Goal: Task Accomplishment & Management: Complete application form

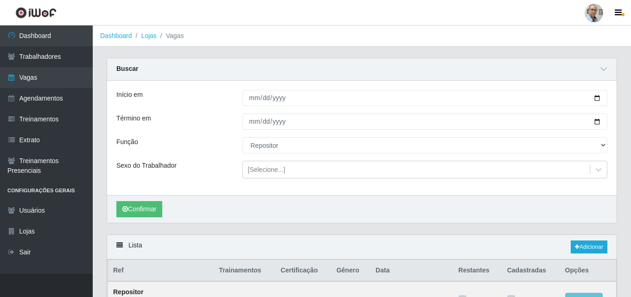
select select "24"
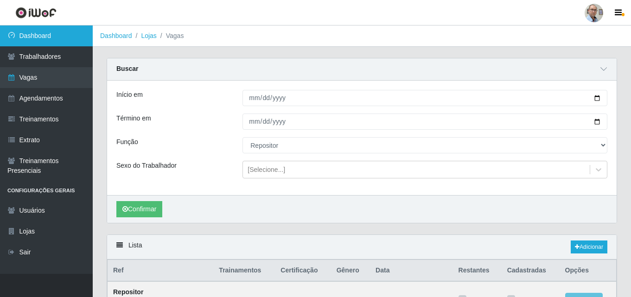
click at [48, 35] on link "Dashboard" at bounding box center [46, 35] width 93 height 21
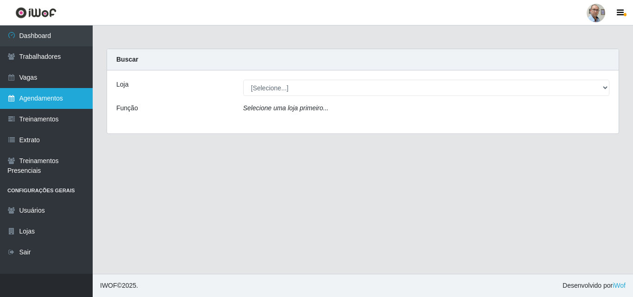
click at [70, 95] on link "Agendamentos" at bounding box center [46, 98] width 93 height 21
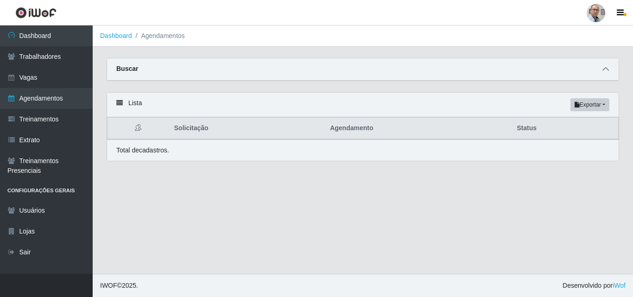
click at [606, 68] on icon at bounding box center [605, 69] width 6 height 6
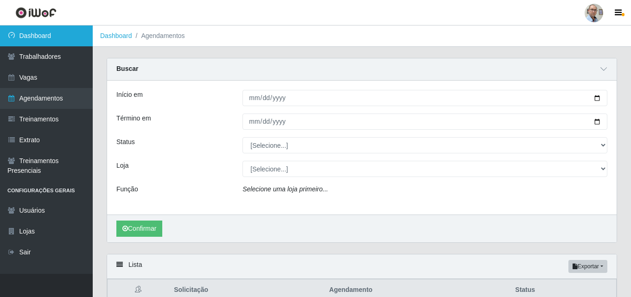
click at [73, 37] on link "Dashboard" at bounding box center [46, 35] width 93 height 21
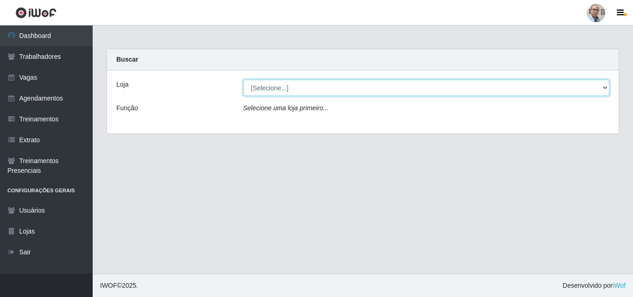
click at [605, 90] on select "[Selecione...] Mar Vermelho - Loja 04" at bounding box center [426, 88] width 366 height 16
select select "251"
click at [243, 80] on select "[Selecione...] Mar Vermelho - Loja 04" at bounding box center [426, 88] width 366 height 16
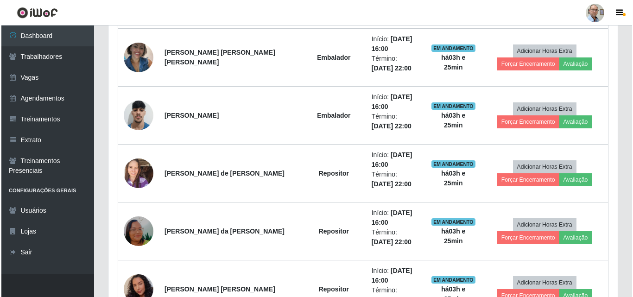
scroll to position [649, 0]
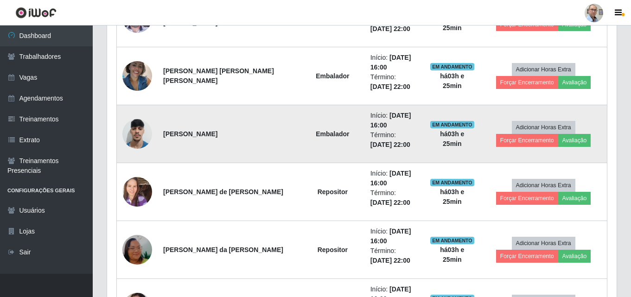
click at [141, 135] on img at bounding box center [137, 133] width 30 height 39
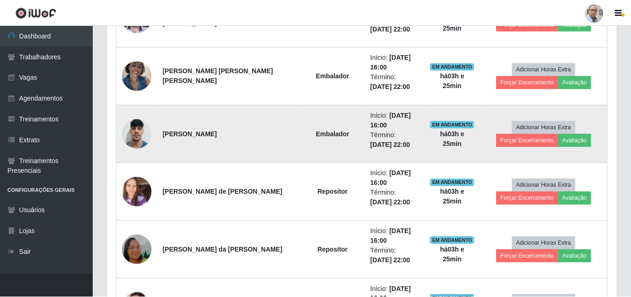
scroll to position [192, 505]
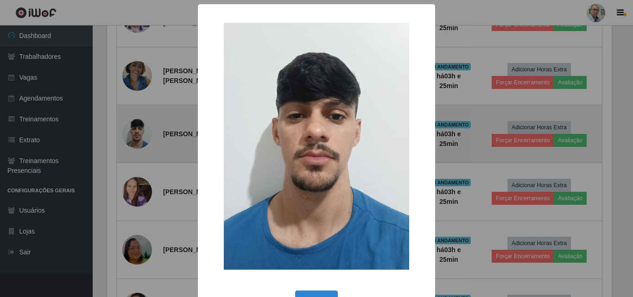
click at [141, 135] on div "× OK Cancel" at bounding box center [316, 148] width 633 height 297
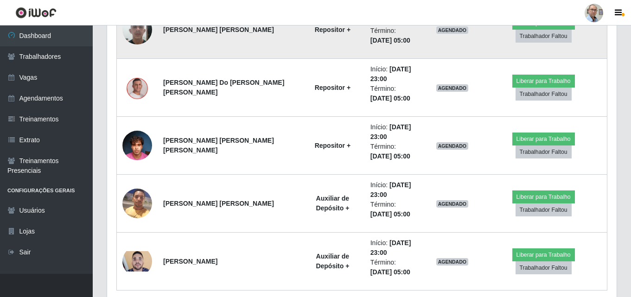
scroll to position [1312, 0]
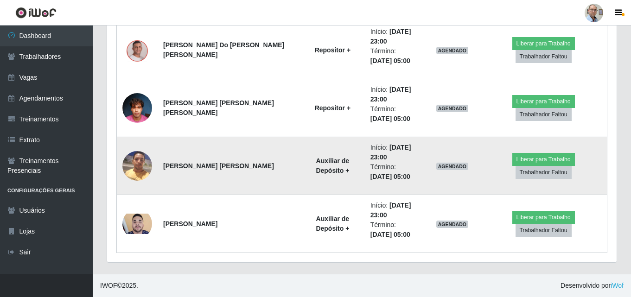
click at [140, 167] on img at bounding box center [137, 165] width 30 height 39
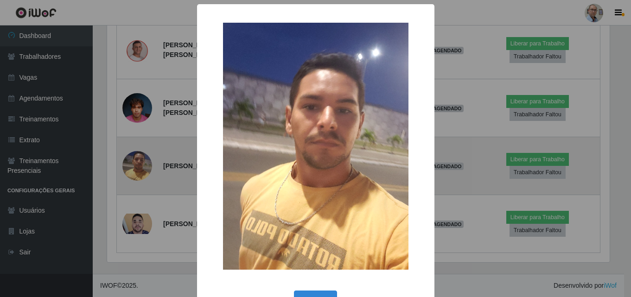
scroll to position [192, 505]
click at [140, 167] on div "× OK Cancel" at bounding box center [316, 148] width 633 height 297
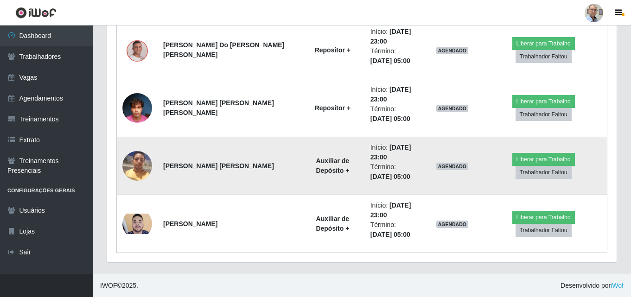
scroll to position [192, 509]
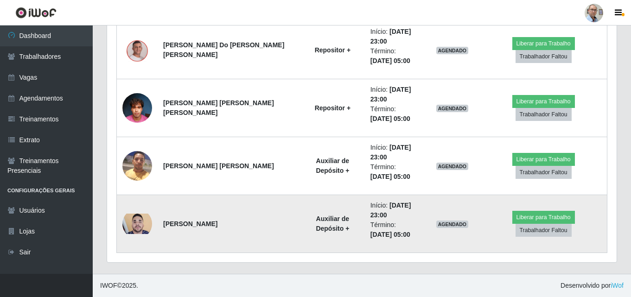
click at [139, 222] on img at bounding box center [137, 224] width 30 height 20
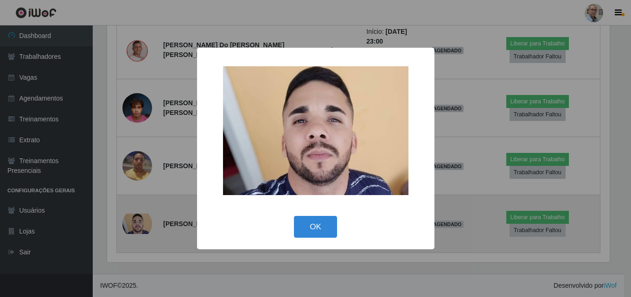
scroll to position [192, 505]
click at [139, 222] on div "× OK Cancel" at bounding box center [316, 148] width 633 height 297
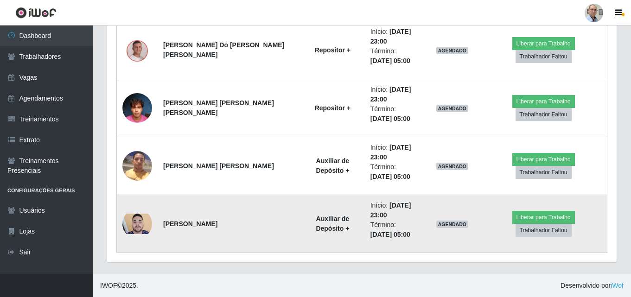
scroll to position [192, 509]
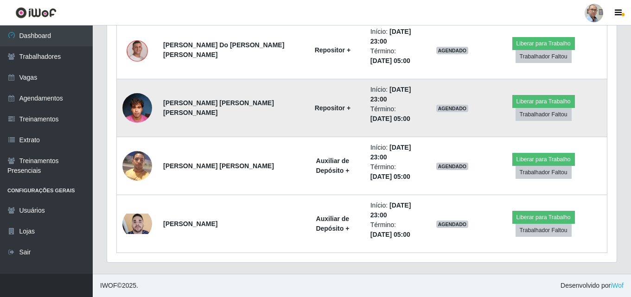
click at [143, 106] on img at bounding box center [137, 107] width 30 height 39
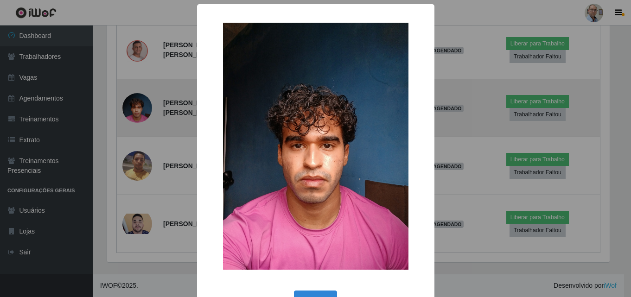
scroll to position [192, 505]
click at [143, 106] on div "× OK Cancel" at bounding box center [316, 148] width 633 height 297
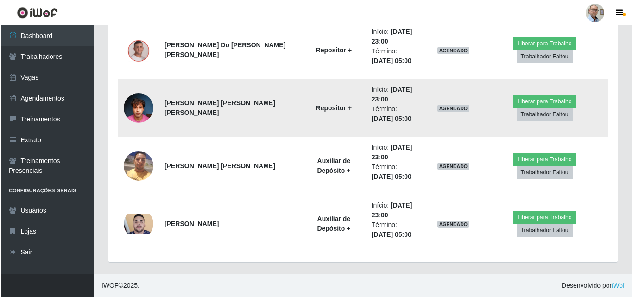
scroll to position [192, 509]
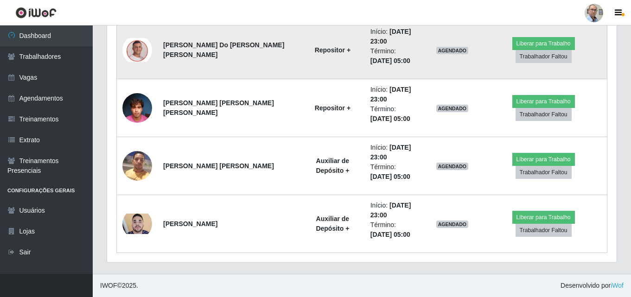
click at [137, 49] on img at bounding box center [137, 50] width 30 height 24
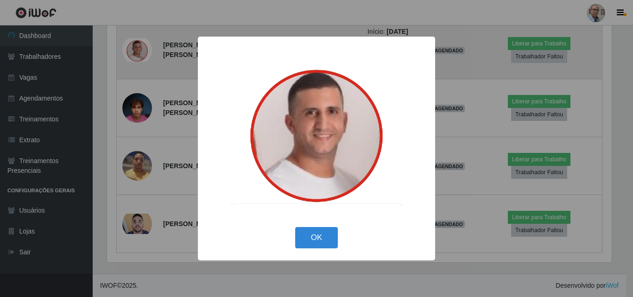
click at [137, 49] on div "× OK Cancel" at bounding box center [316, 148] width 633 height 297
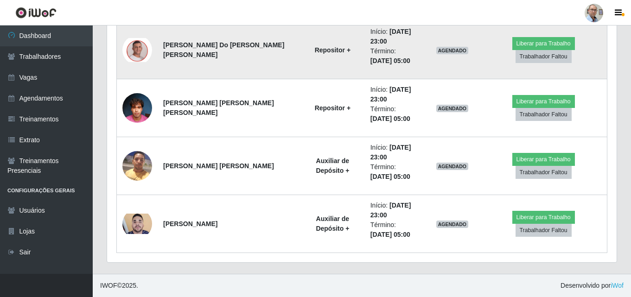
scroll to position [1219, 0]
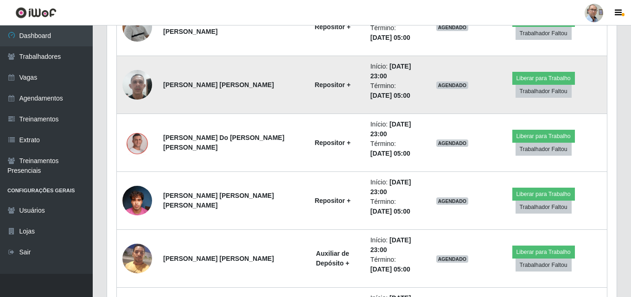
click at [141, 88] on img at bounding box center [137, 84] width 30 height 39
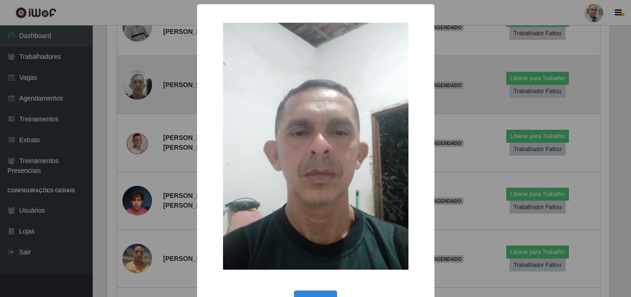
scroll to position [0, 0]
click at [141, 88] on div "× OK Cancel" at bounding box center [316, 148] width 633 height 297
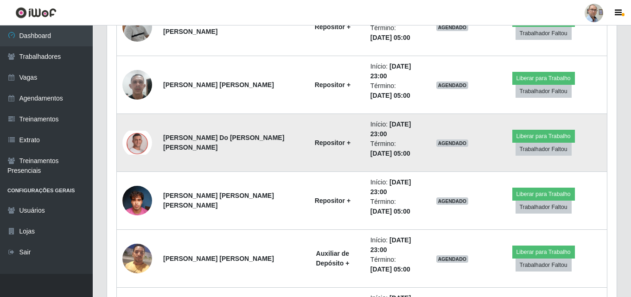
click at [136, 135] on img at bounding box center [137, 143] width 30 height 24
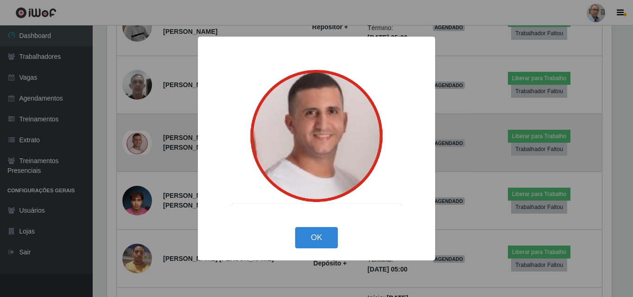
click at [136, 135] on div "× OK Cancel" at bounding box center [316, 148] width 633 height 297
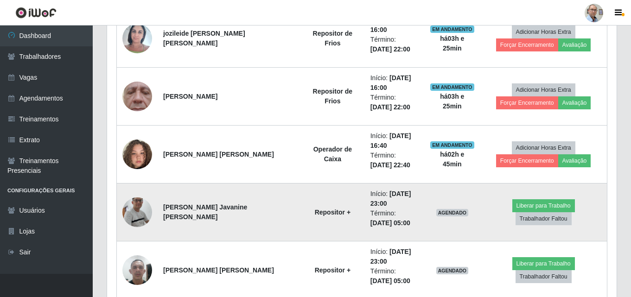
click at [142, 214] on img at bounding box center [137, 212] width 30 height 68
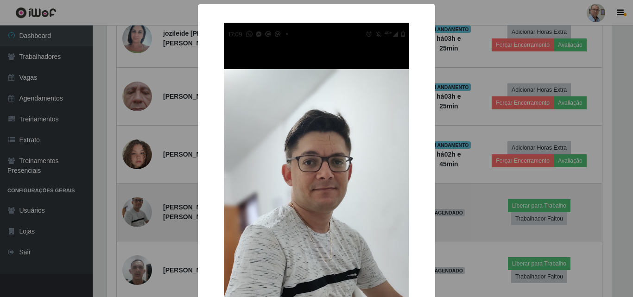
click at [142, 214] on div "× OK Cancel" at bounding box center [316, 148] width 633 height 297
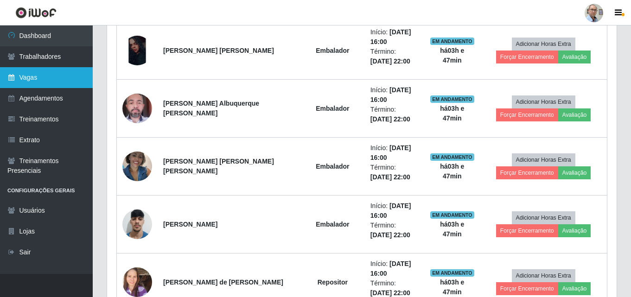
scroll to position [478, 0]
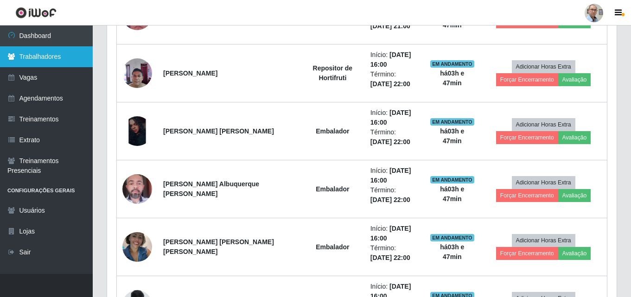
click at [35, 59] on link "Trabalhadores" at bounding box center [46, 56] width 93 height 21
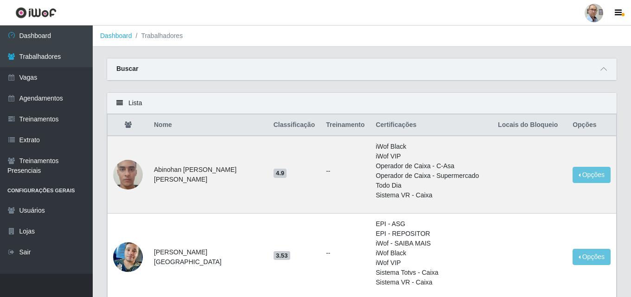
click at [332, 68] on div "Buscar" at bounding box center [361, 69] width 509 height 22
click at [603, 72] on icon at bounding box center [603, 69] width 6 height 6
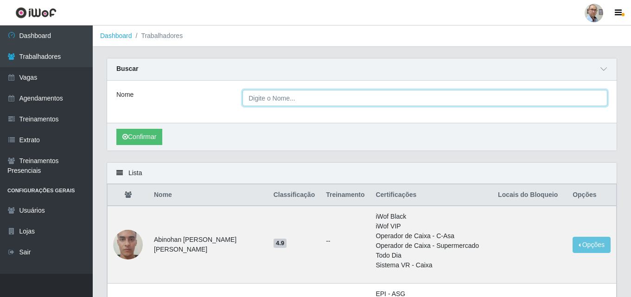
click at [351, 97] on input "Nome" at bounding box center [424, 98] width 365 height 16
type input "lisangela"
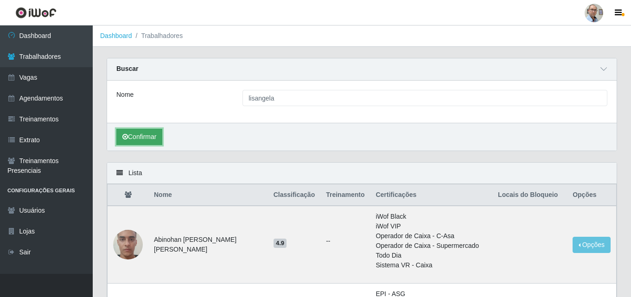
click at [145, 135] on button "Confirmar" at bounding box center [139, 137] width 46 height 16
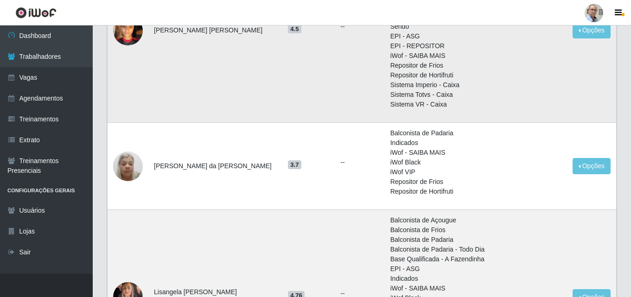
scroll to position [278, 0]
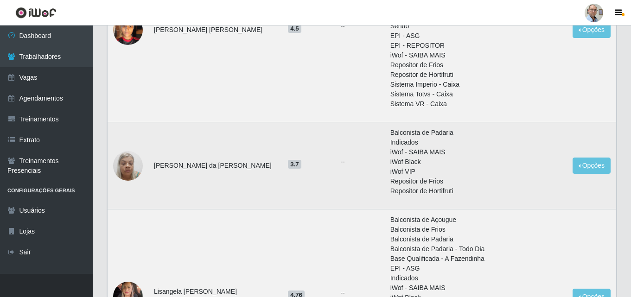
click at [125, 146] on img at bounding box center [128, 165] width 30 height 39
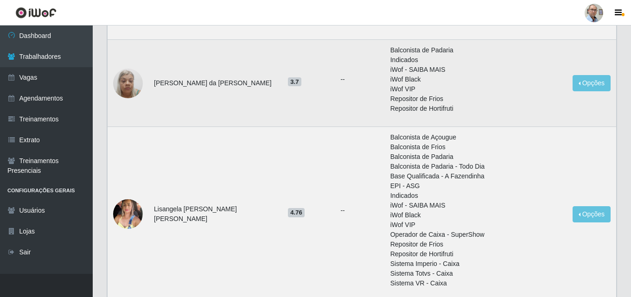
scroll to position [371, 0]
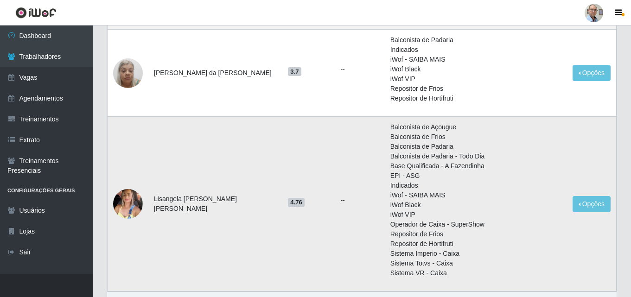
click at [126, 184] on img at bounding box center [128, 204] width 30 height 40
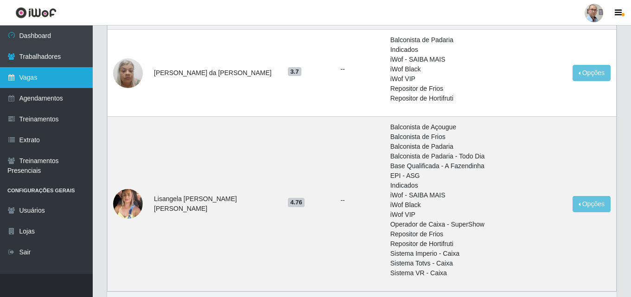
click at [45, 69] on link "Vagas" at bounding box center [46, 77] width 93 height 21
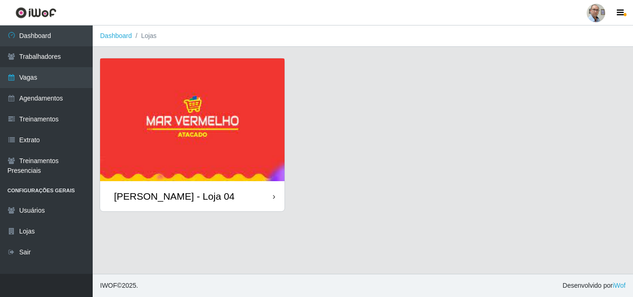
click at [155, 196] on div "[PERSON_NAME] - Loja 04" at bounding box center [174, 196] width 120 height 12
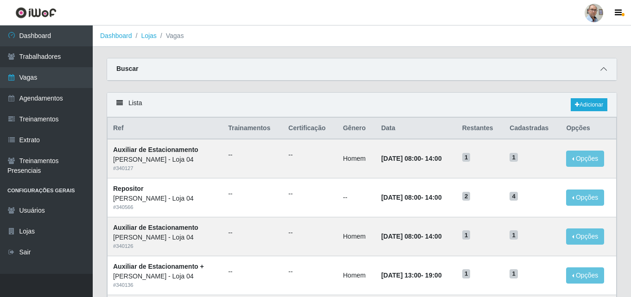
click at [601, 68] on icon at bounding box center [603, 69] width 6 height 6
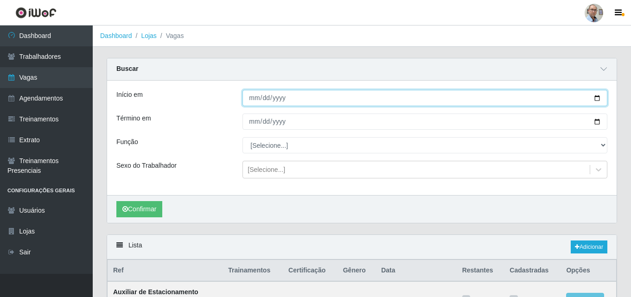
click at [594, 101] on input "Início em" at bounding box center [424, 98] width 365 height 16
type input "[DATE]"
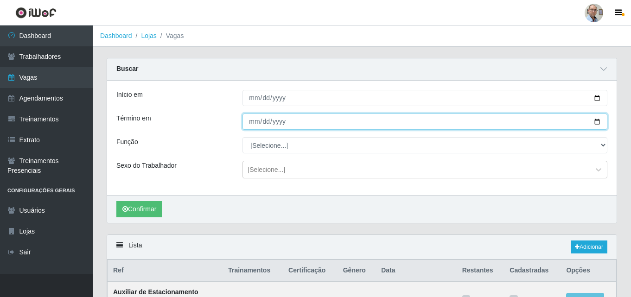
click at [594, 122] on input "Término em" at bounding box center [424, 122] width 365 height 16
type input "[DATE]"
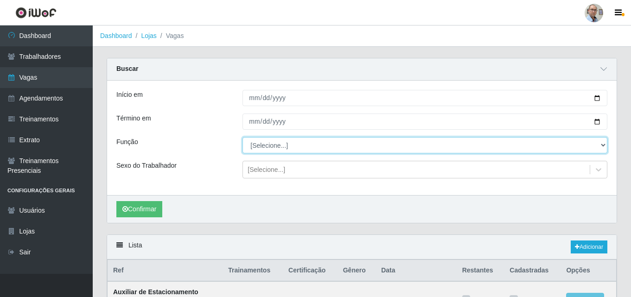
click at [267, 141] on select "[Selecione...] ASG ASG + ASG ++ Auxiliar de Depósito Auxiliar de Depósito + Aux…" at bounding box center [424, 145] width 365 height 16
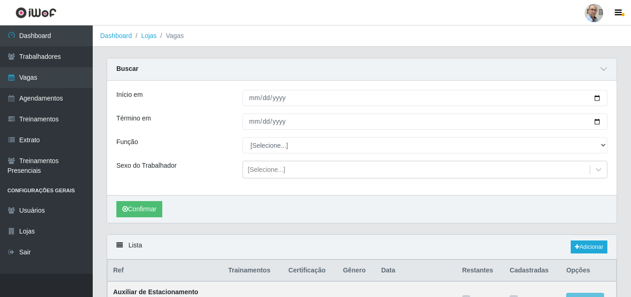
click at [219, 178] on div "Sexo do Trabalhador" at bounding box center [172, 170] width 126 height 18
click at [140, 202] on button "Confirmar" at bounding box center [139, 209] width 46 height 16
click at [136, 211] on button "Confirmar" at bounding box center [139, 209] width 46 height 16
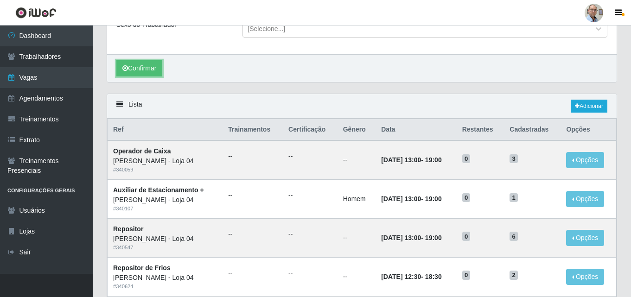
scroll to position [97, 0]
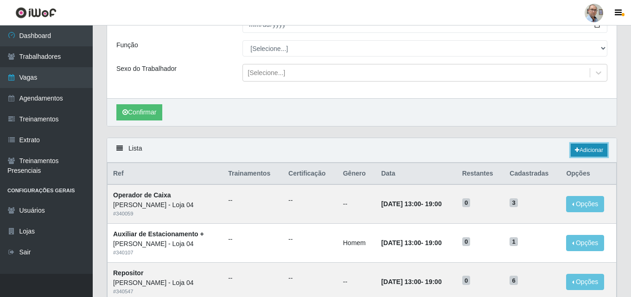
click at [585, 148] on link "Adicionar" at bounding box center [588, 150] width 37 height 13
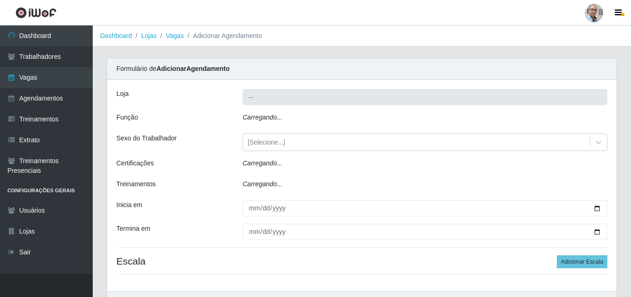
type input "[PERSON_NAME] - Loja 04"
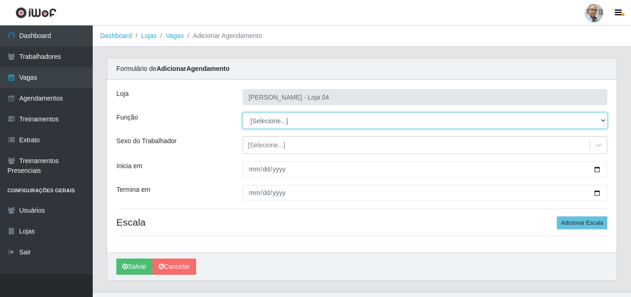
click at [293, 126] on select "[Selecione...] ASG ASG + ASG ++ Auxiliar de Depósito Auxiliar de Depósito + Aux…" at bounding box center [424, 121] width 365 height 16
click at [285, 120] on select "[Selecione...] ASG ASG + ASG ++ Auxiliar de Depósito Auxiliar de Depósito + Aux…" at bounding box center [424, 121] width 365 height 16
select select "110"
click at [242, 113] on select "[Selecione...] ASG ASG + ASG ++ Auxiliar de Depósito Auxiliar de Depósito + Aux…" at bounding box center [424, 121] width 365 height 16
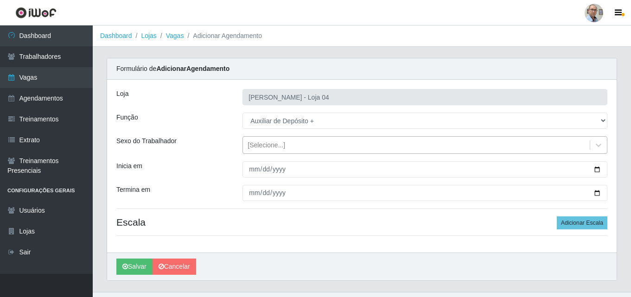
click at [284, 146] on div "[Selecione...]" at bounding box center [416, 145] width 347 height 15
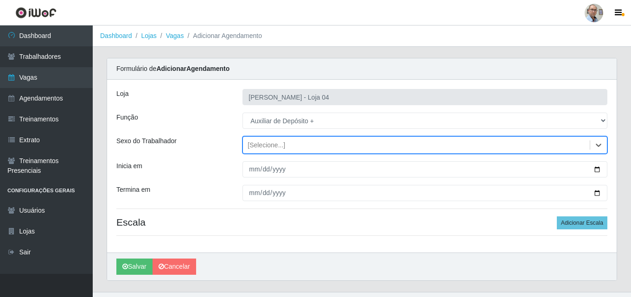
click at [270, 145] on div "[Selecione...]" at bounding box center [266, 145] width 38 height 10
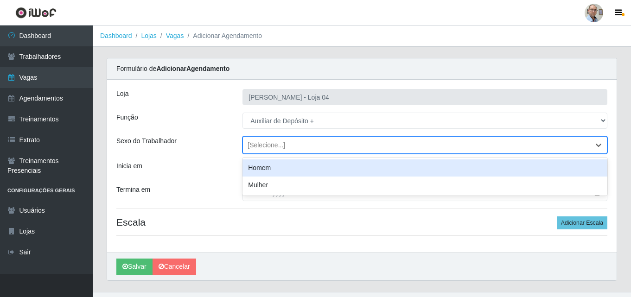
click at [264, 171] on div "Homem" at bounding box center [424, 167] width 365 height 17
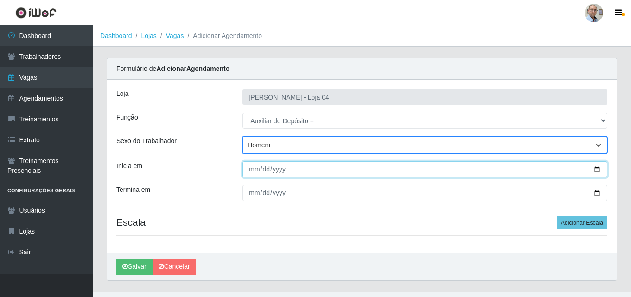
click at [592, 168] on input "Inicia em" at bounding box center [424, 169] width 365 height 16
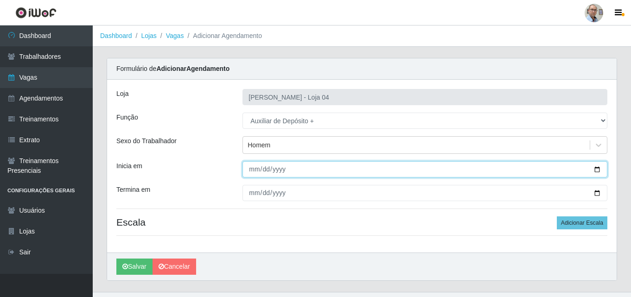
click at [598, 169] on input "Inicia em" at bounding box center [424, 169] width 365 height 16
type input "[DATE]"
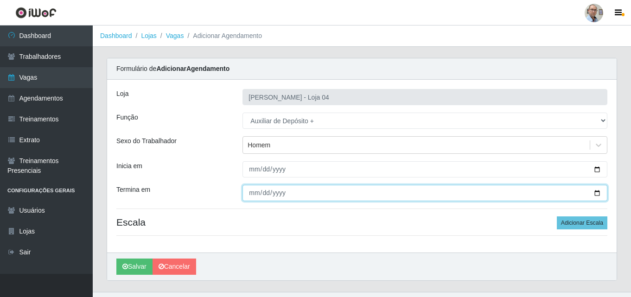
click at [599, 192] on input "Termina em" at bounding box center [424, 193] width 365 height 16
type input "[DATE]"
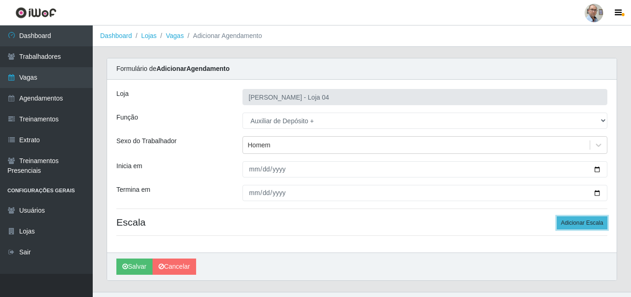
click at [568, 222] on button "Adicionar Escala" at bounding box center [581, 222] width 51 height 13
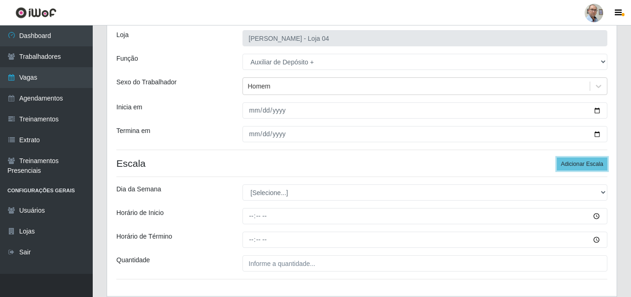
scroll to position [120, 0]
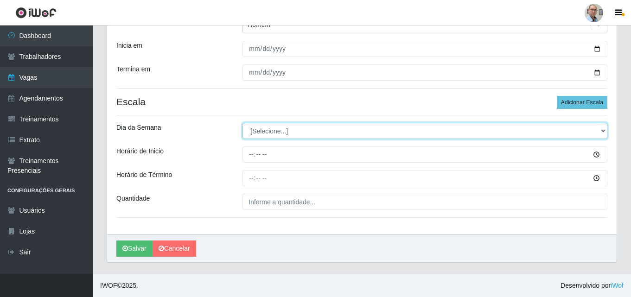
click at [269, 131] on select "[Selecione...] Segunda Terça Quarta Quinta Sexta Sábado Domingo" at bounding box center [424, 131] width 365 height 16
select select "0"
click at [242, 123] on select "[Selecione...] Segunda Terça Quarta Quinta Sexta Sábado Domingo" at bounding box center [424, 131] width 365 height 16
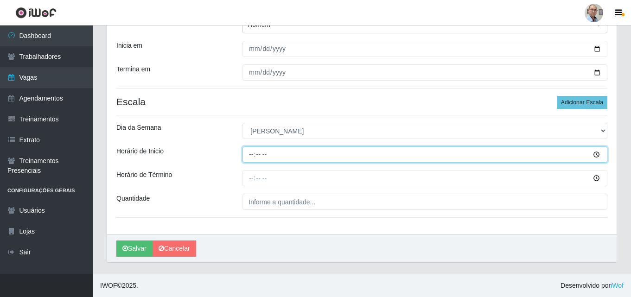
click at [250, 156] on input "Horário de Inicio" at bounding box center [424, 154] width 365 height 16
type input "14:00"
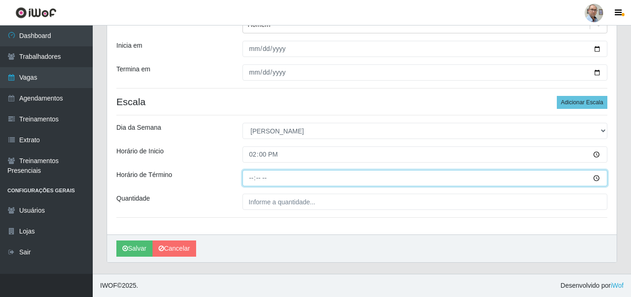
type input "22:00"
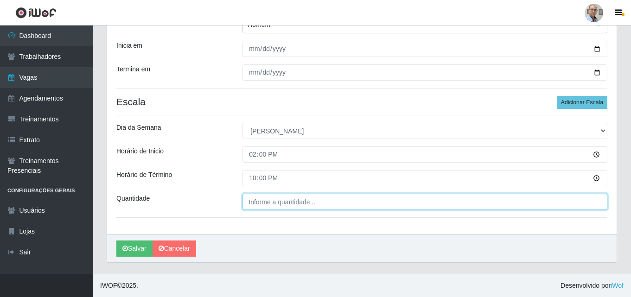
type input "___"
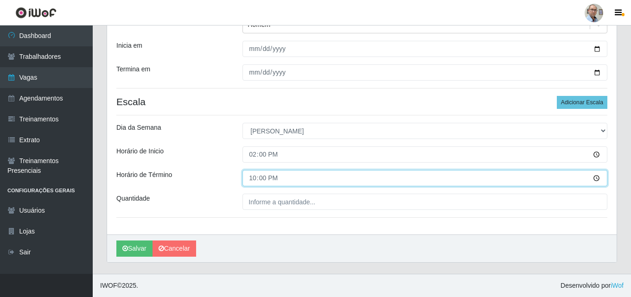
click at [250, 173] on input "22:00" at bounding box center [424, 178] width 365 height 16
type input "20:00"
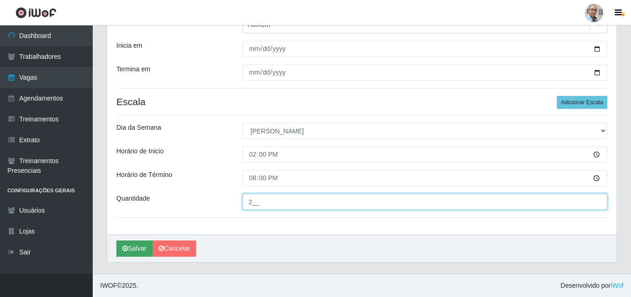
type input "2__"
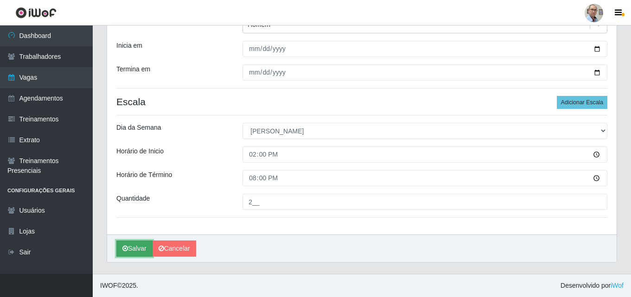
click at [135, 246] on button "Salvar" at bounding box center [134, 248] width 36 height 16
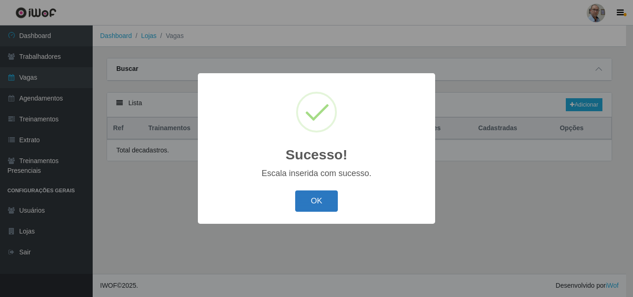
click at [316, 202] on button "OK" at bounding box center [316, 201] width 43 height 22
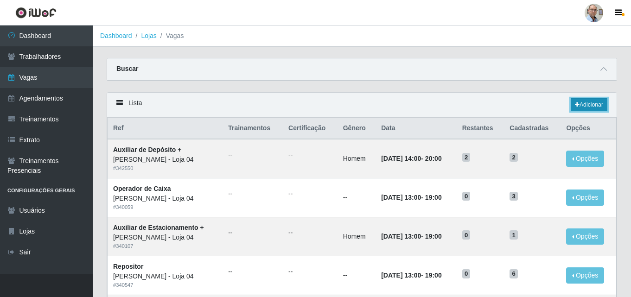
click at [588, 104] on link "Adicionar" at bounding box center [588, 104] width 37 height 13
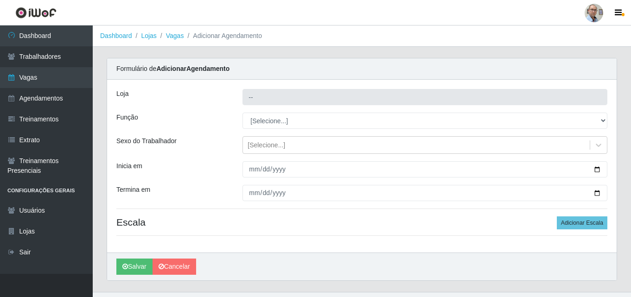
type input "[PERSON_NAME] - Loja 04"
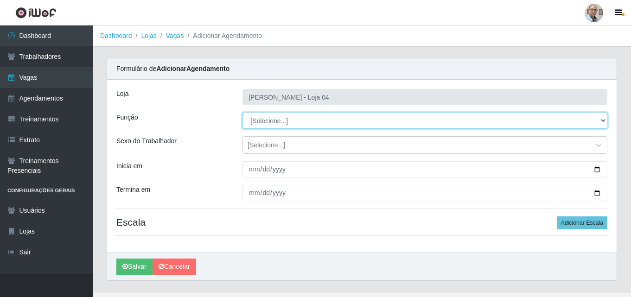
click at [273, 118] on select "[Selecione...] ASG ASG + ASG ++ Auxiliar de Depósito Auxiliar de Depósito + Aux…" at bounding box center [424, 121] width 365 height 16
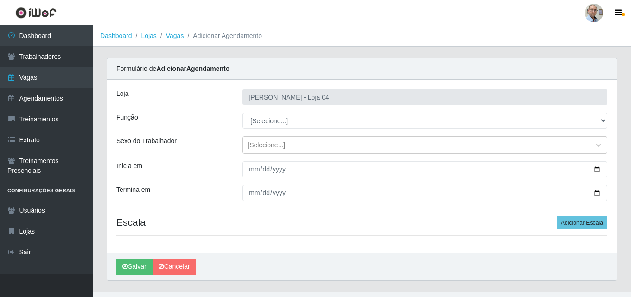
click at [54, 57] on link "Trabalhadores" at bounding box center [46, 56] width 93 height 21
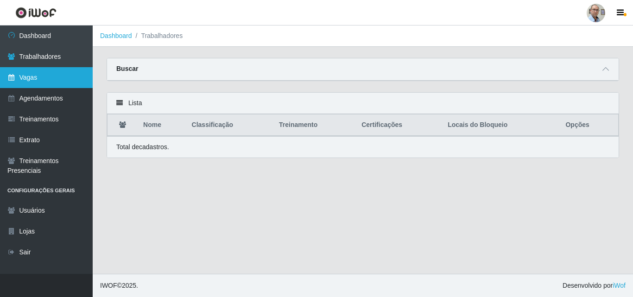
click at [43, 74] on link "Vagas" at bounding box center [46, 77] width 93 height 21
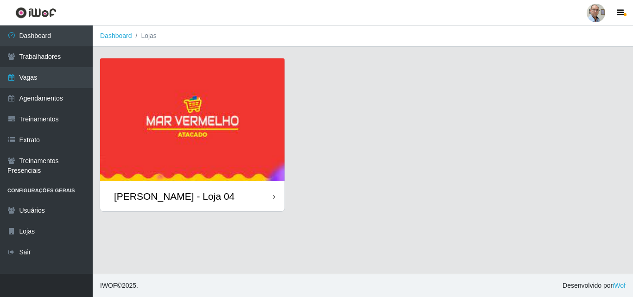
click at [167, 196] on div "[PERSON_NAME] - Loja 04" at bounding box center [174, 196] width 120 height 12
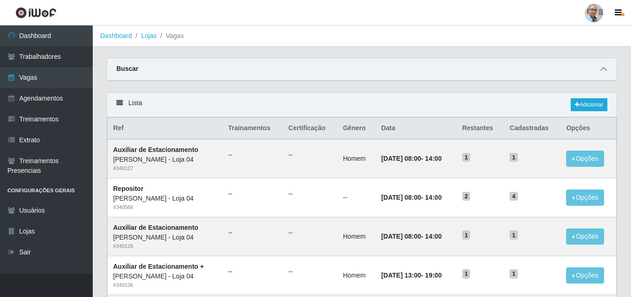
click at [602, 72] on icon at bounding box center [603, 69] width 6 height 6
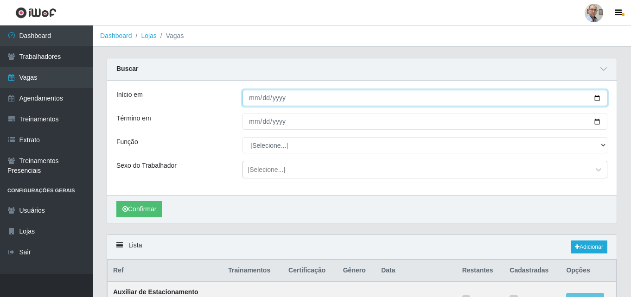
click at [593, 99] on input "Início em" at bounding box center [424, 98] width 365 height 16
type input "[DATE]"
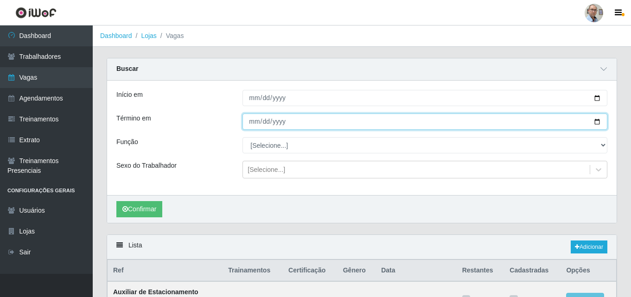
click at [597, 122] on input "Término em" at bounding box center [424, 122] width 365 height 16
type input "[DATE]"
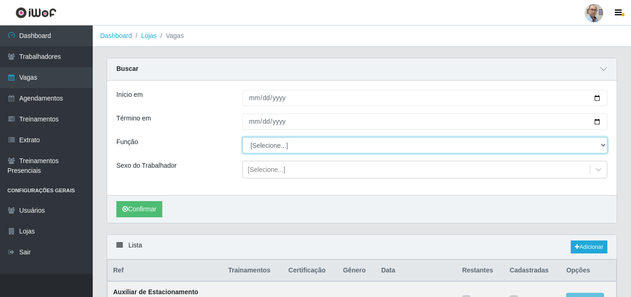
click at [598, 145] on select "[Selecione...] ASG ASG + ASG ++ Auxiliar de Depósito Auxiliar de Depósito + Aux…" at bounding box center [424, 145] width 365 height 16
select select "82"
click at [242, 138] on select "[Selecione...] ASG ASG + ASG ++ Auxiliar de Depósito Auxiliar de Depósito + Aux…" at bounding box center [424, 145] width 365 height 16
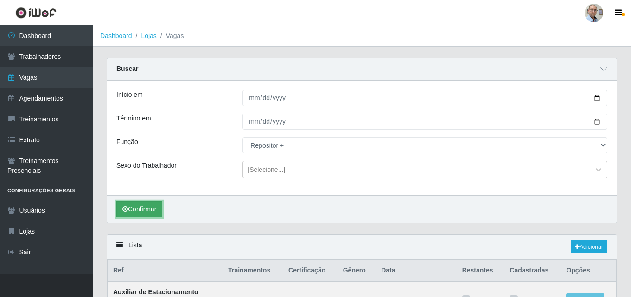
click at [141, 208] on button "Confirmar" at bounding box center [139, 209] width 46 height 16
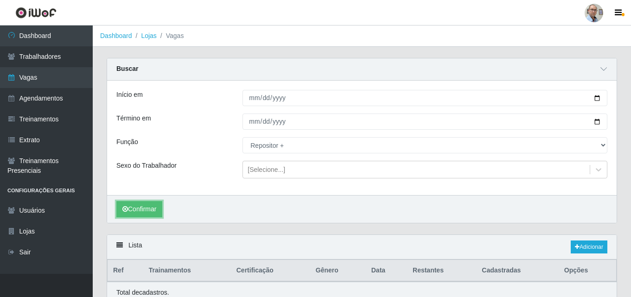
scroll to position [41, 0]
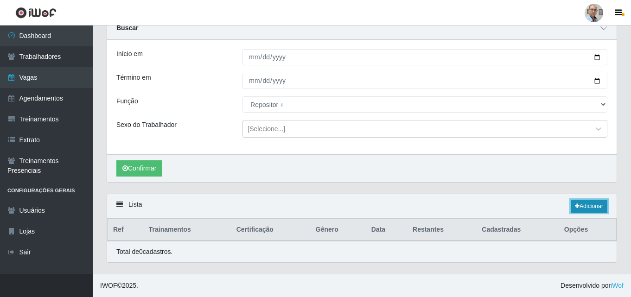
click at [581, 206] on link "Adicionar" at bounding box center [588, 206] width 37 height 13
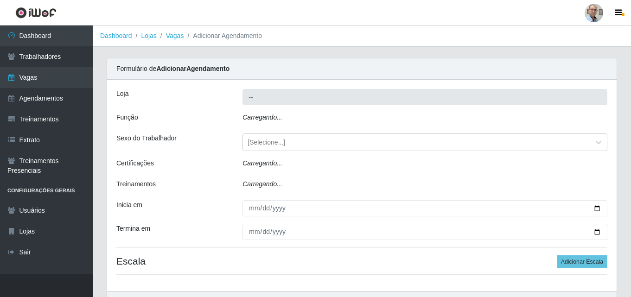
type input "[PERSON_NAME] - Loja 04"
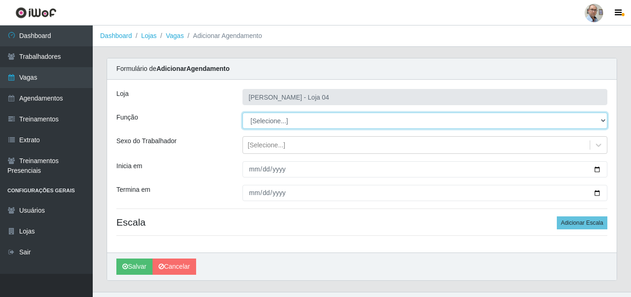
click at [284, 119] on select "[Selecione...] ASG ASG + ASG ++ Auxiliar de Depósito Auxiliar de Depósito + Aux…" at bounding box center [424, 121] width 365 height 16
select select "82"
click at [242, 113] on select "[Selecione...] ASG ASG + ASG ++ Auxiliar de Depósito Auxiliar de Depósito + Aux…" at bounding box center [424, 121] width 365 height 16
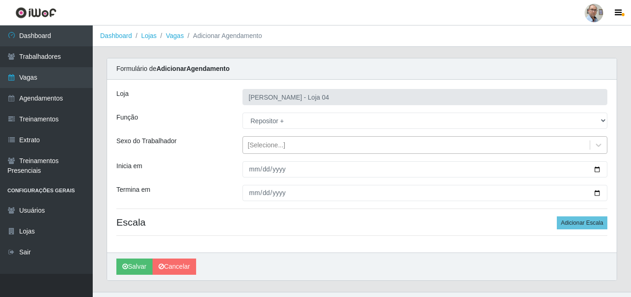
click at [272, 144] on div "[Selecione...]" at bounding box center [266, 145] width 38 height 10
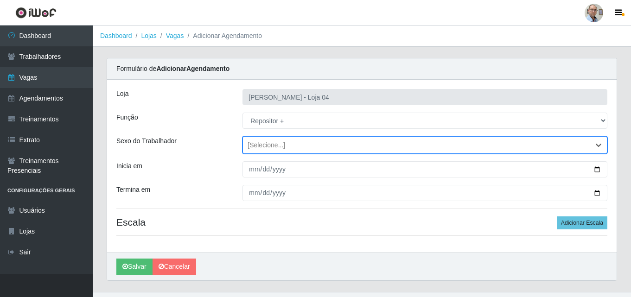
click at [272, 144] on div "[Selecione...]" at bounding box center [266, 145] width 38 height 10
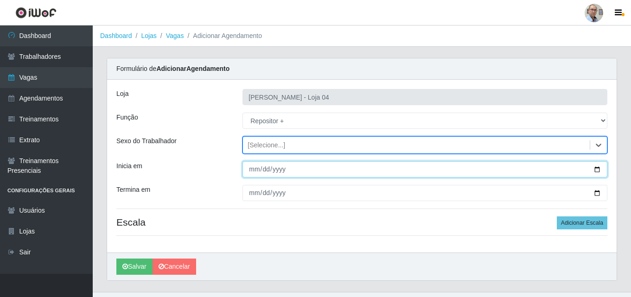
click at [596, 166] on input "Inicia em" at bounding box center [424, 169] width 365 height 16
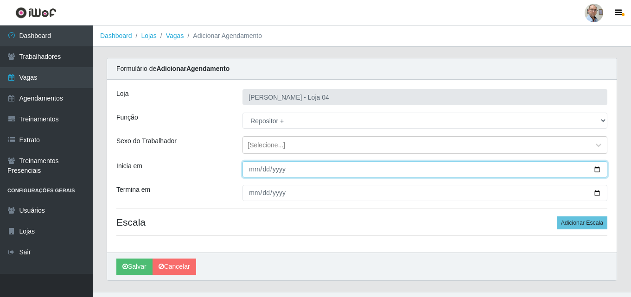
type input "[DATE]"
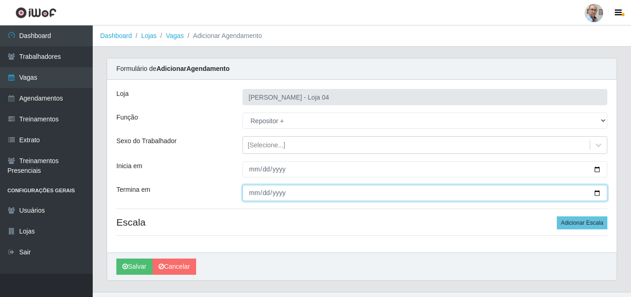
click at [598, 190] on input "Termina em" at bounding box center [424, 193] width 365 height 16
type input "[DATE]"
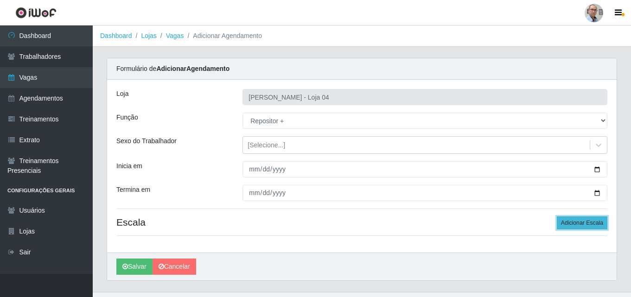
click at [576, 219] on button "Adicionar Escala" at bounding box center [581, 222] width 51 height 13
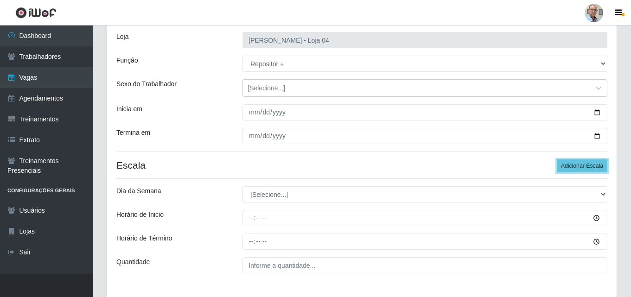
scroll to position [120, 0]
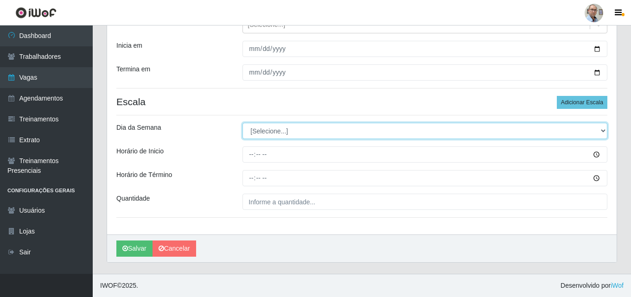
click at [268, 125] on select "[Selecione...] Segunda Terça Quarta Quinta Sexta Sábado Domingo" at bounding box center [424, 131] width 365 height 16
select select "0"
click at [242, 123] on select "[Selecione...] Segunda Terça Quarta Quinta Sexta Sábado Domingo" at bounding box center [424, 131] width 365 height 16
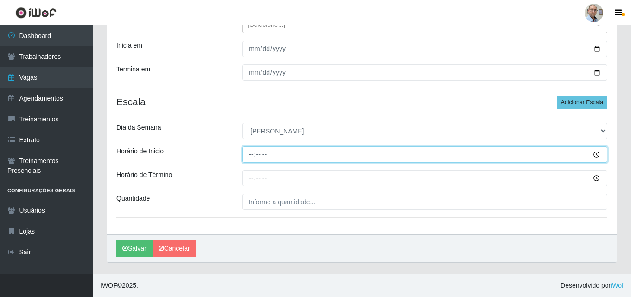
click at [252, 150] on input "Horário de Inicio" at bounding box center [424, 154] width 365 height 16
type input "16:00"
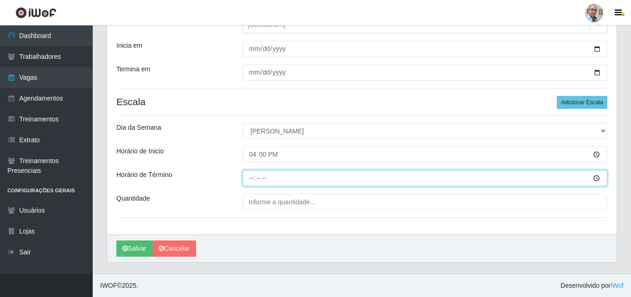
type input "22:00"
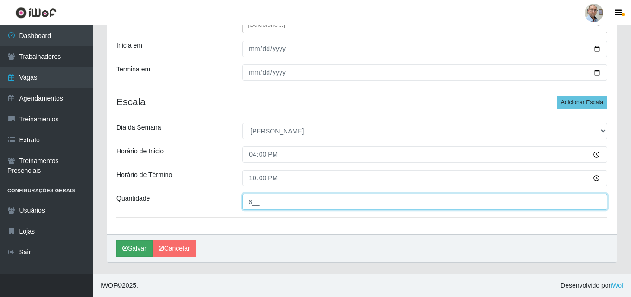
type input "6__"
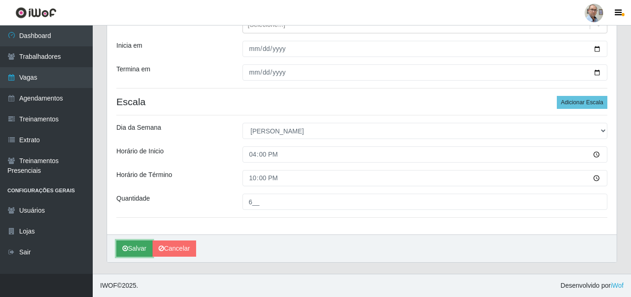
click at [144, 247] on button "Salvar" at bounding box center [134, 248] width 36 height 16
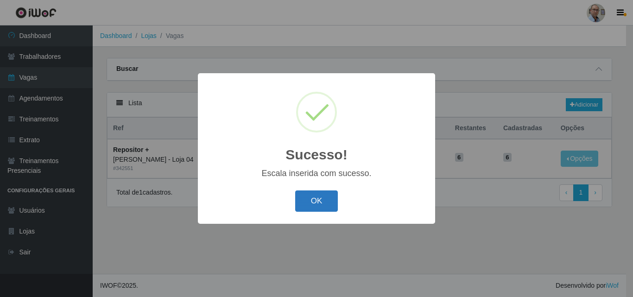
click at [314, 201] on button "OK" at bounding box center [316, 201] width 43 height 22
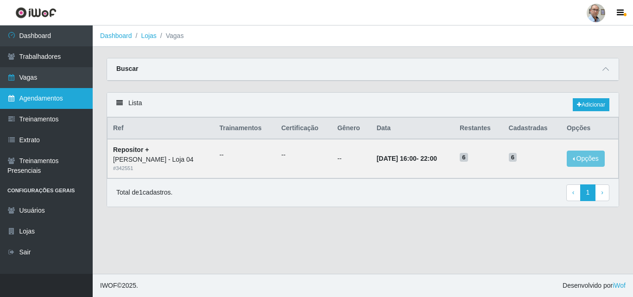
click at [45, 104] on link "Agendamentos" at bounding box center [46, 98] width 93 height 21
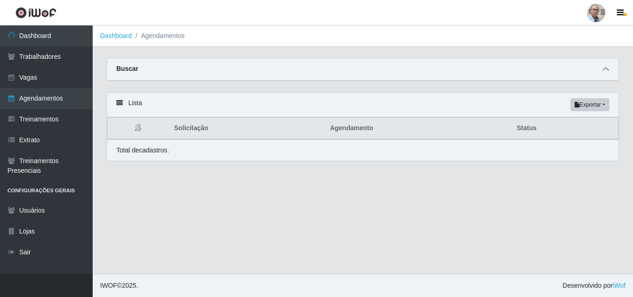
click at [604, 68] on icon at bounding box center [605, 69] width 6 height 6
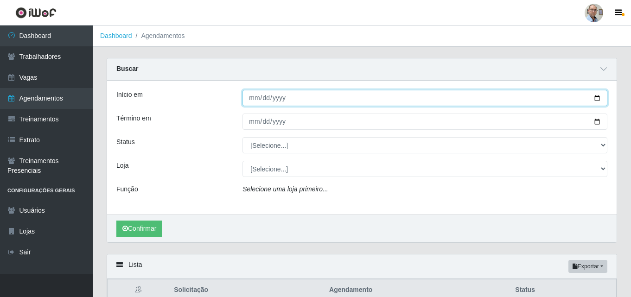
click at [597, 101] on input "Início em" at bounding box center [424, 98] width 365 height 16
type input "[DATE]"
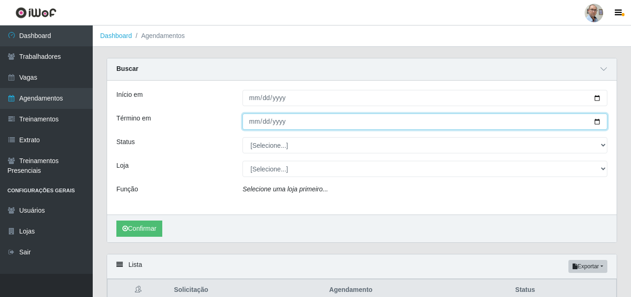
click at [598, 123] on input "Término em" at bounding box center [424, 122] width 365 height 16
type input "[DATE]"
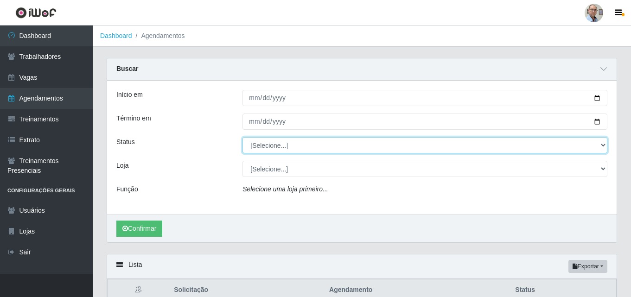
click at [272, 147] on select "[Selecione...] AGENDADO AGUARDANDO LIBERAR EM ANDAMENTO EM REVISÃO FINALIZADO C…" at bounding box center [424, 145] width 365 height 16
select select "AGENDADO"
click at [242, 138] on select "[Selecione...] AGENDADO AGUARDANDO LIBERAR EM ANDAMENTO EM REVISÃO FINALIZADO C…" at bounding box center [424, 145] width 365 height 16
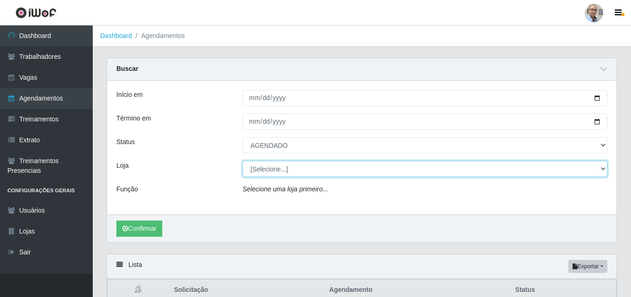
click at [282, 176] on select "[Selecione...] Mar Vermelho - Loja 04" at bounding box center [424, 169] width 365 height 16
select select "251"
click at [242, 161] on select "[Selecione...] Mar Vermelho - Loja 04" at bounding box center [424, 169] width 365 height 16
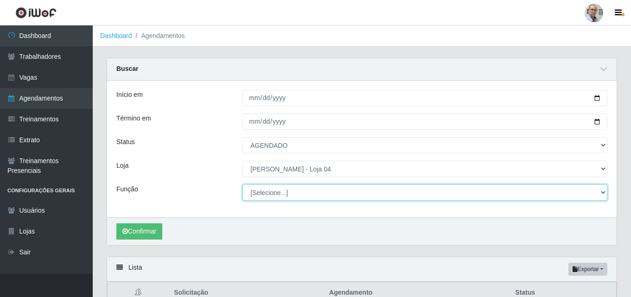
click at [283, 192] on select "[Selecione...] ASG ASG + ASG ++ Auxiliar de Depósito Auxiliar de Depósito + Aux…" at bounding box center [424, 192] width 365 height 16
select select "22"
click at [242, 185] on select "[Selecione...] ASG ASG + ASG ++ Auxiliar de Depósito Auxiliar de Depósito + Aux…" at bounding box center [424, 192] width 365 height 16
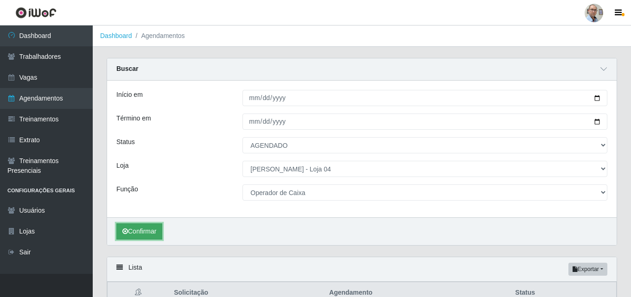
click at [149, 231] on button "Confirmar" at bounding box center [139, 231] width 46 height 16
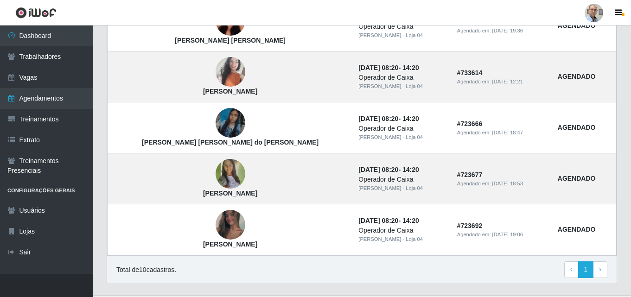
scroll to position [573, 0]
